Goal: Task Accomplishment & Management: Use online tool/utility

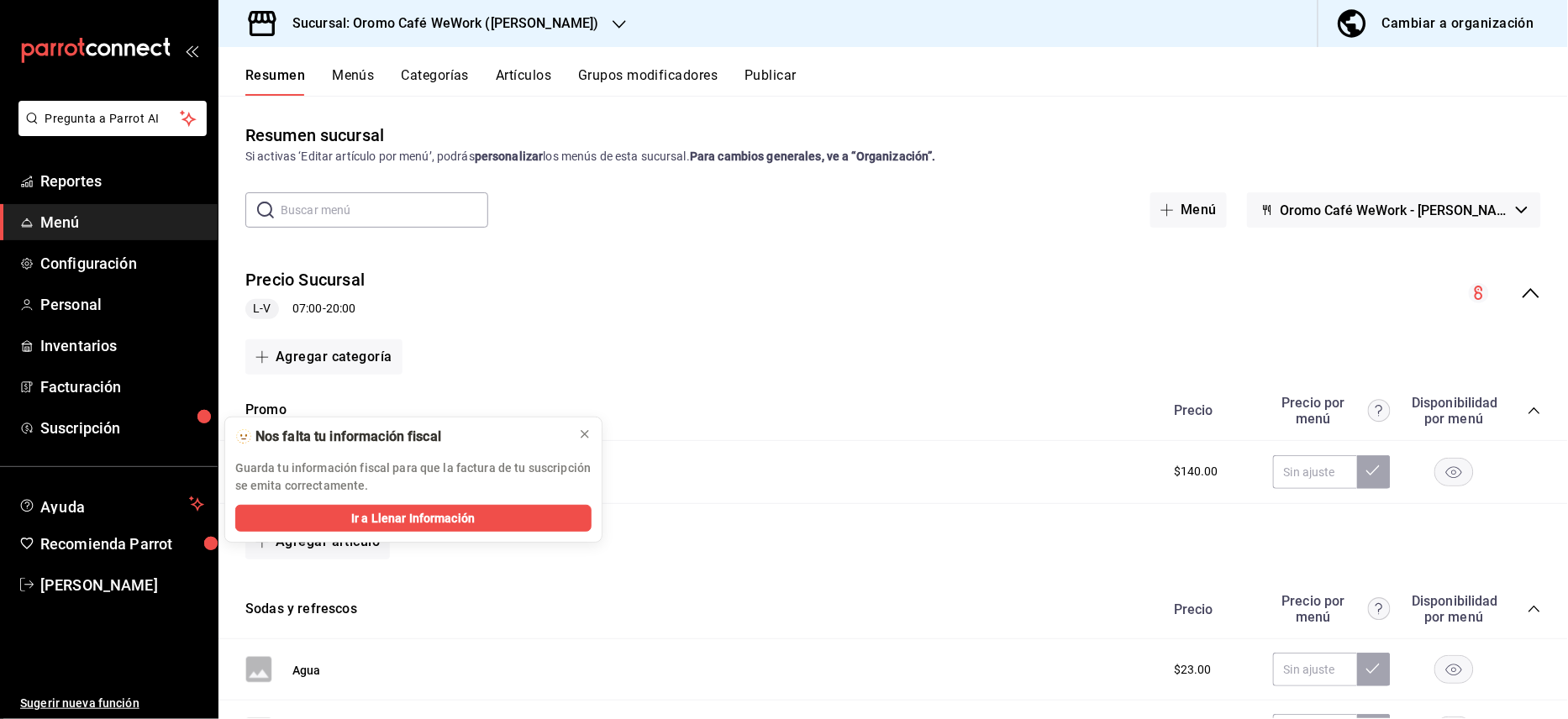
click at [579, 22] on h3 "Sucursal: Oromo Café WeWork ([PERSON_NAME])" at bounding box center [439, 23] width 320 height 20
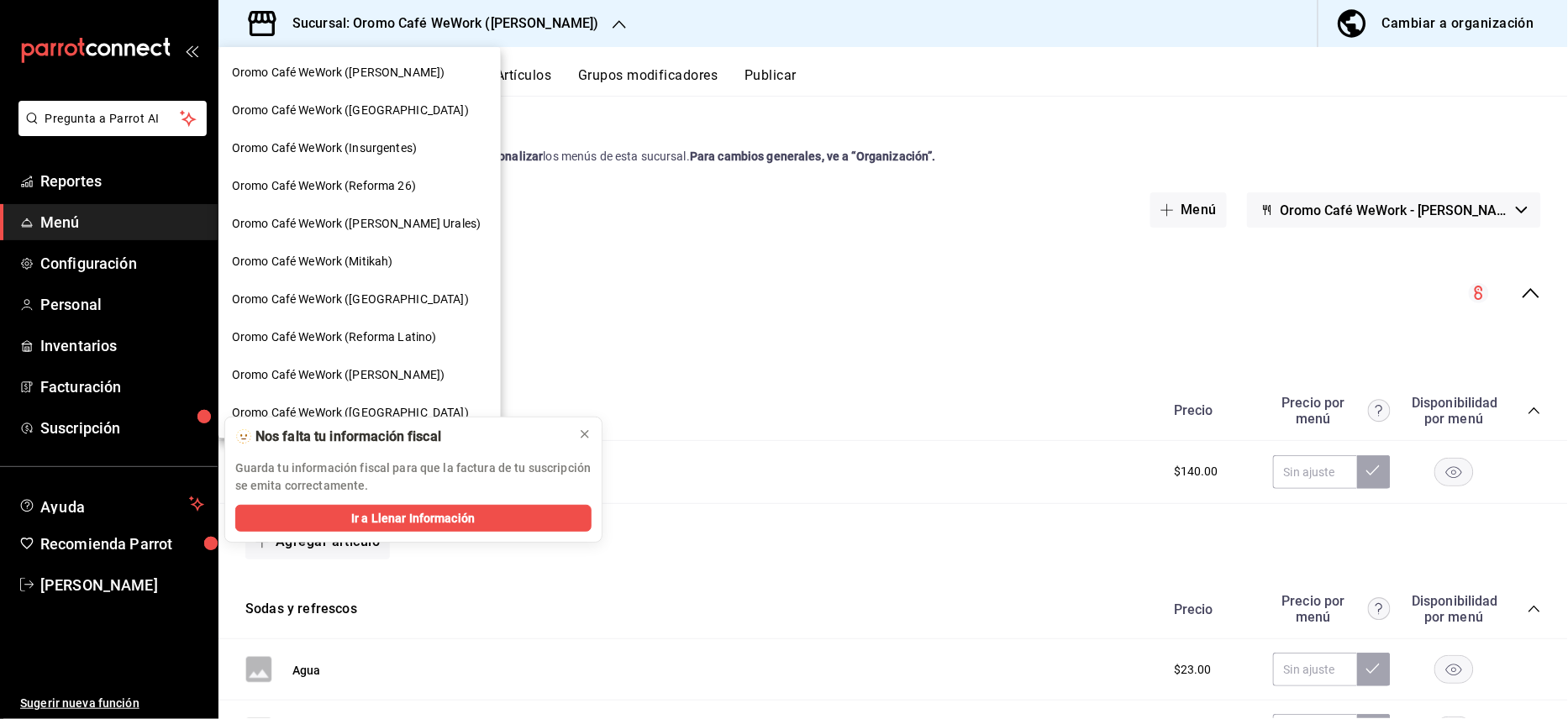
click at [367, 300] on span "Oromo Café WeWork ([GEOGRAPHIC_DATA])" at bounding box center [351, 299] width 237 height 17
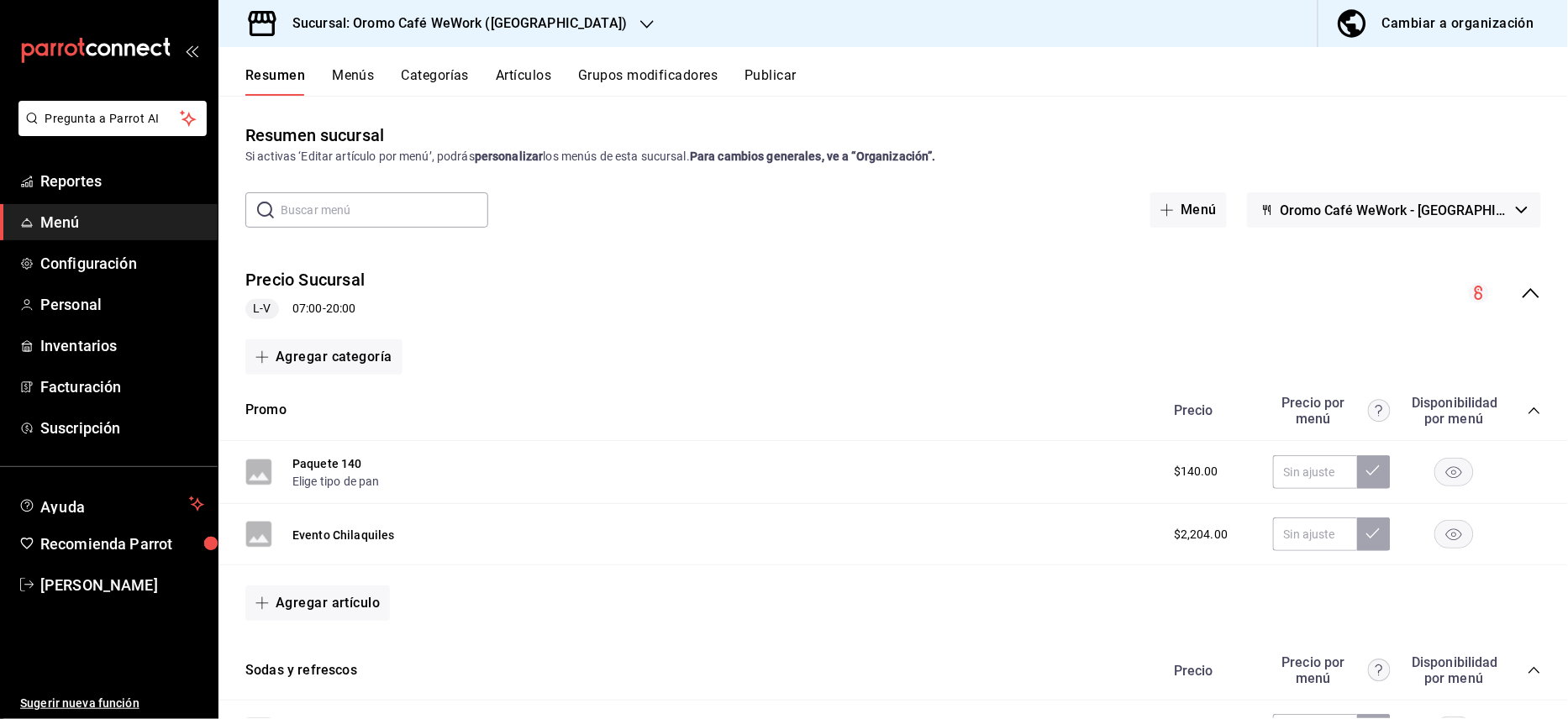
click at [765, 78] on button "Publicar" at bounding box center [771, 82] width 52 height 29
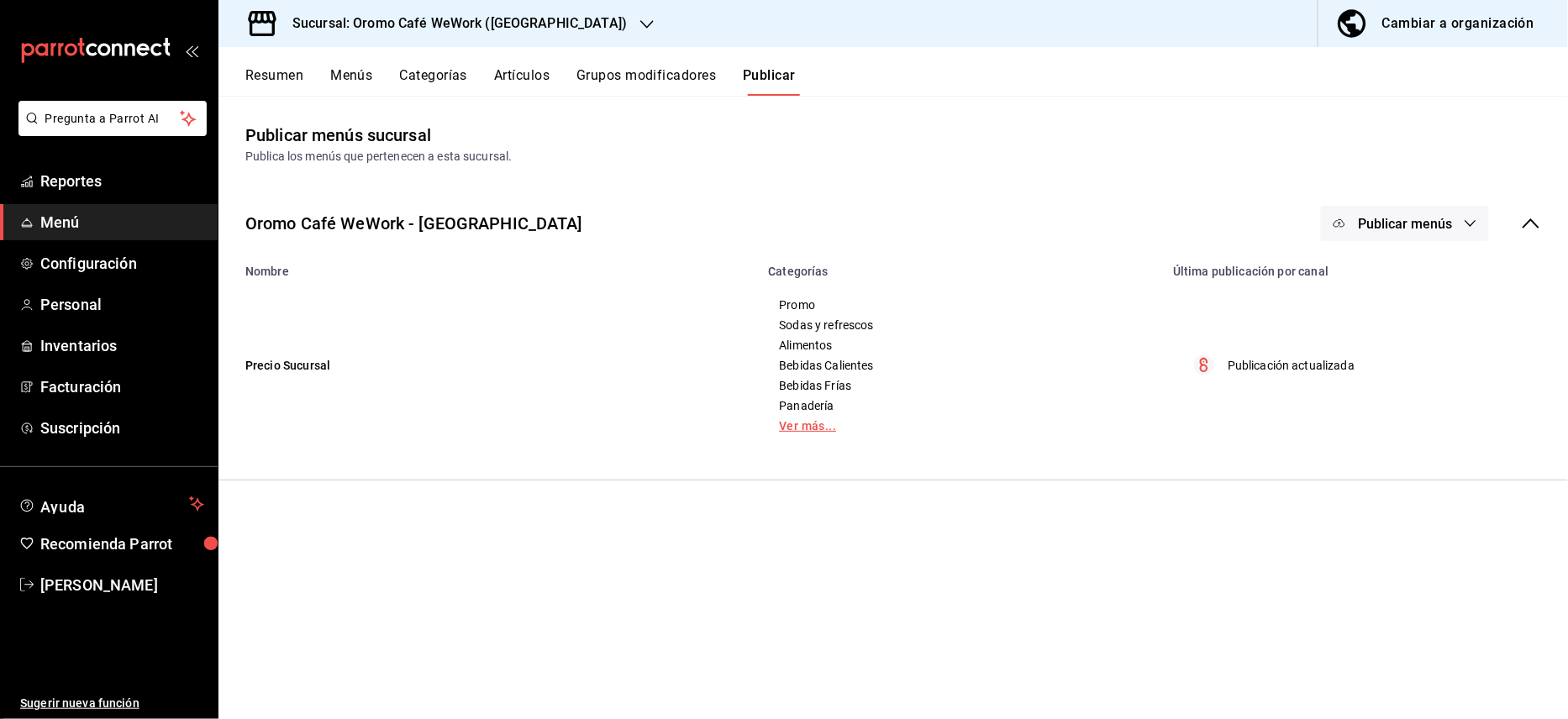
click at [795, 424] on link "Ver más..." at bounding box center [960, 425] width 363 height 12
click at [785, 303] on span "Promo" at bounding box center [960, 305] width 363 height 12
click at [1487, 222] on button "Publicar menús" at bounding box center [1404, 223] width 168 height 36
click at [1432, 280] on span "Punto de venta" at bounding box center [1430, 278] width 81 height 17
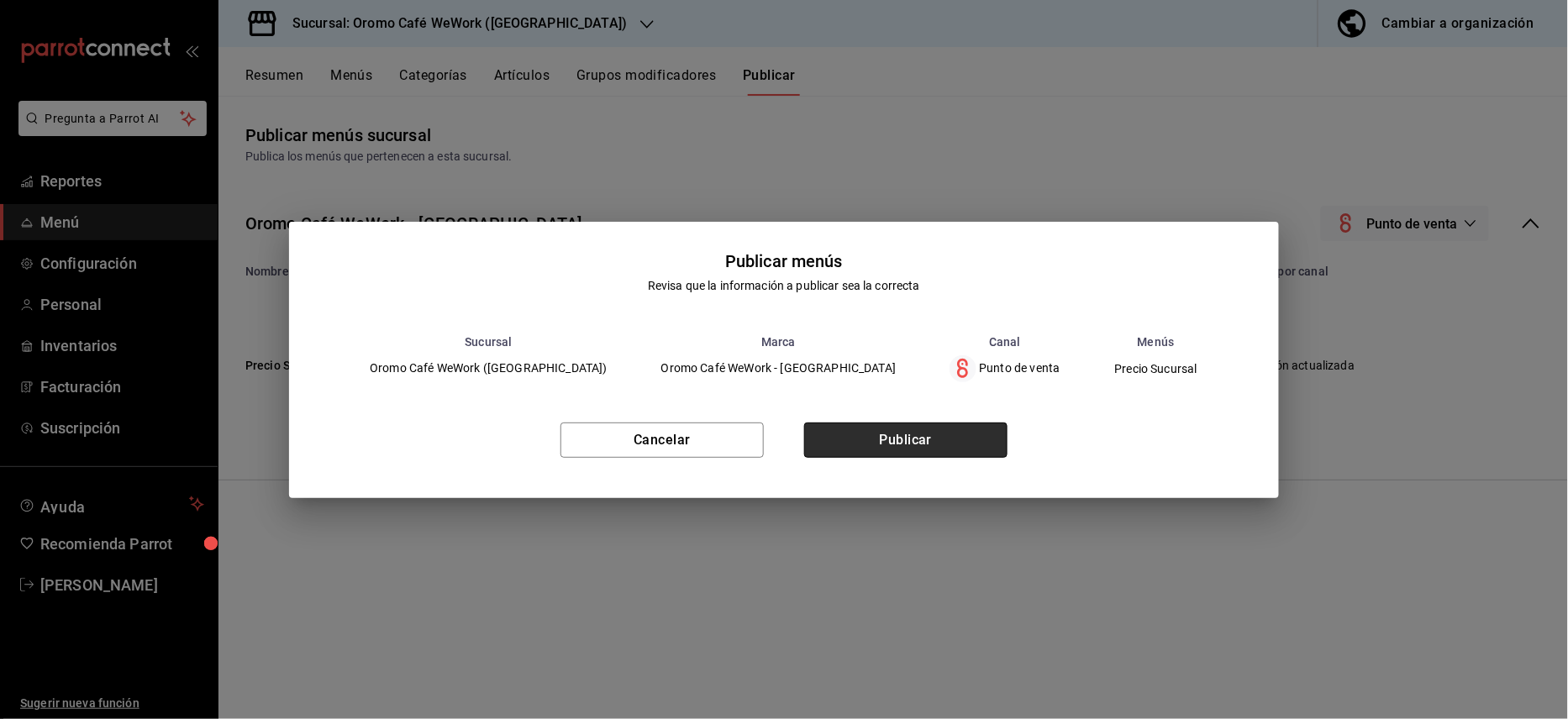
click at [891, 447] on button "Publicar" at bounding box center [905, 440] width 203 height 36
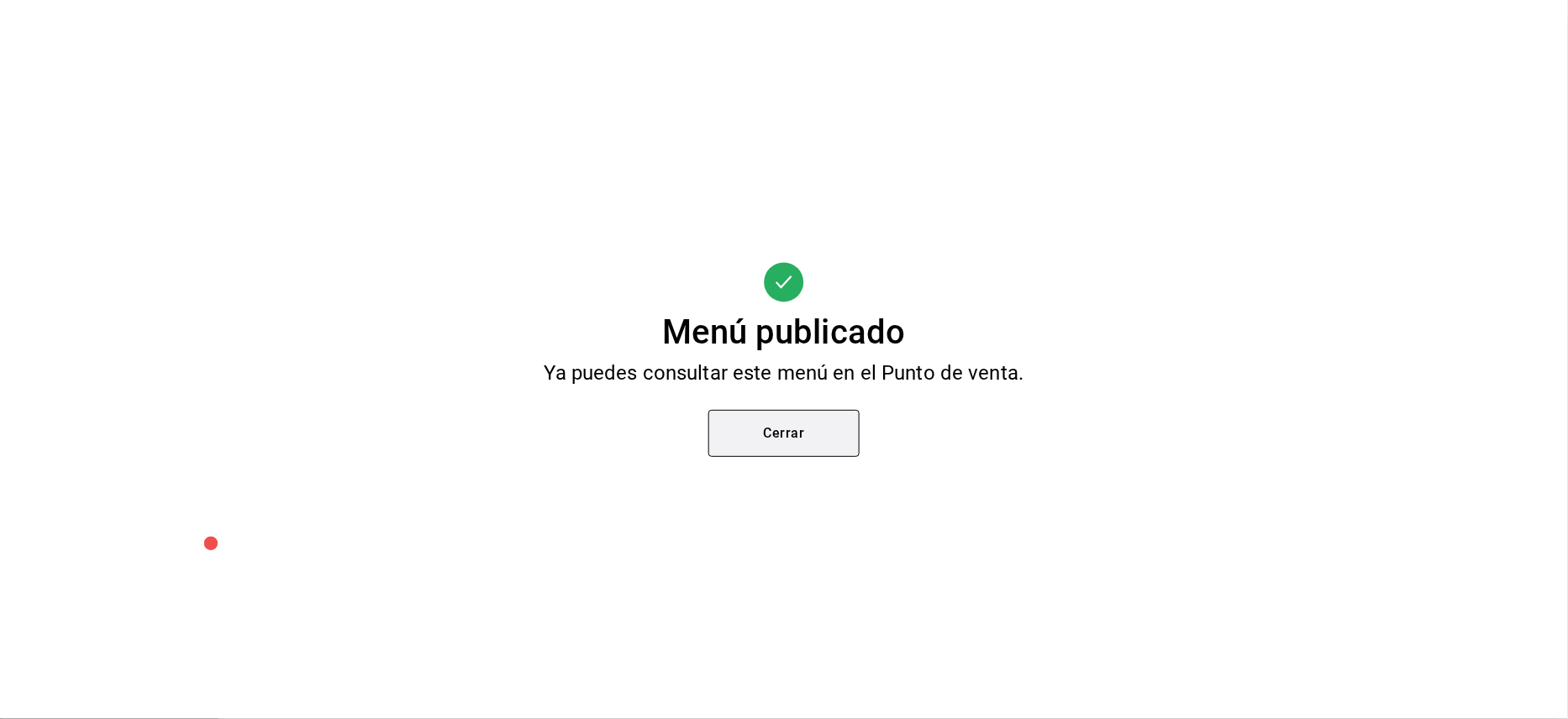
click at [763, 437] on button "Cerrar" at bounding box center [783, 433] width 151 height 47
